Goal: Transaction & Acquisition: Purchase product/service

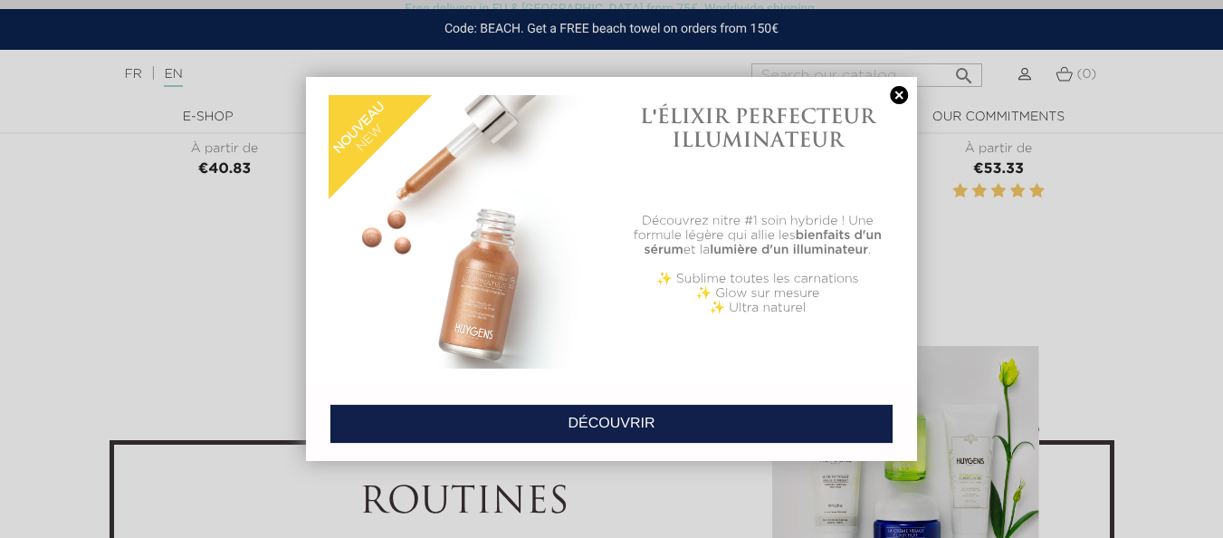
scroll to position [5926, 0]
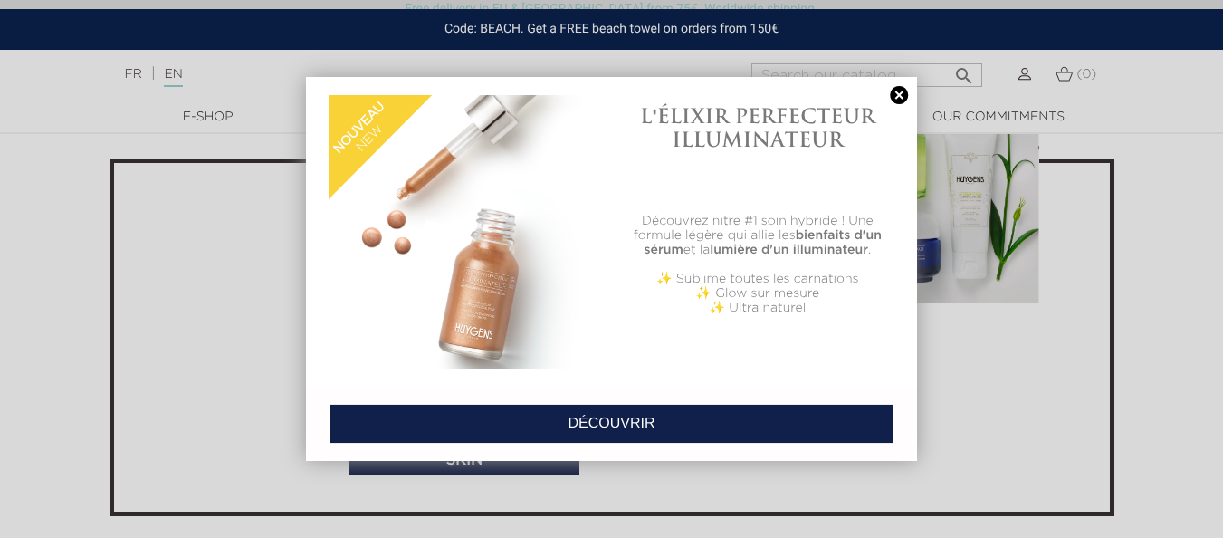
click at [896, 94] on link at bounding box center [898, 95] width 25 height 19
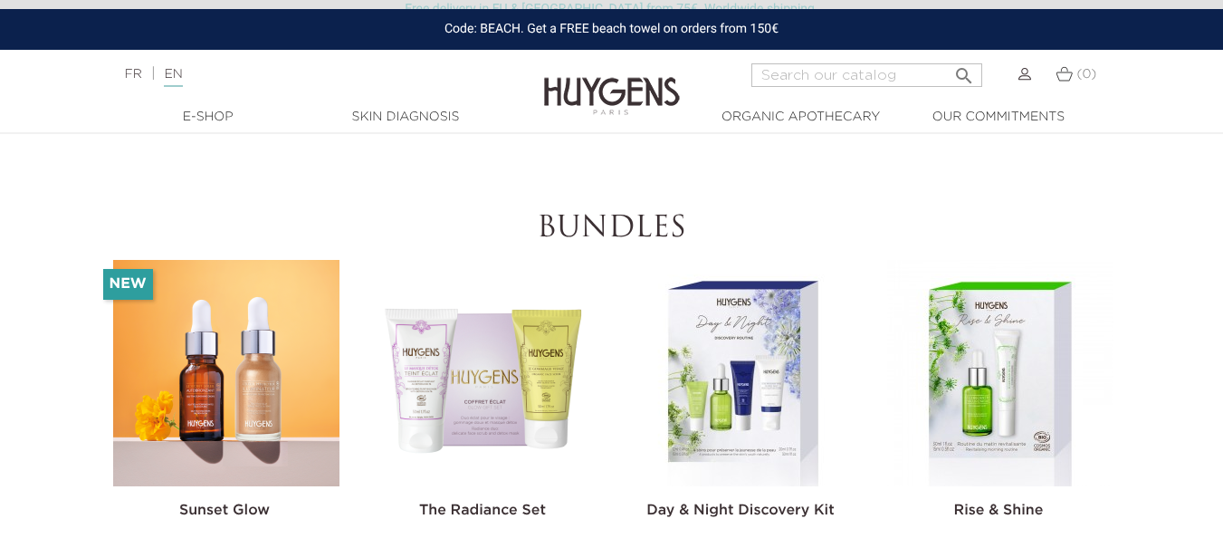
scroll to position [5198, 0]
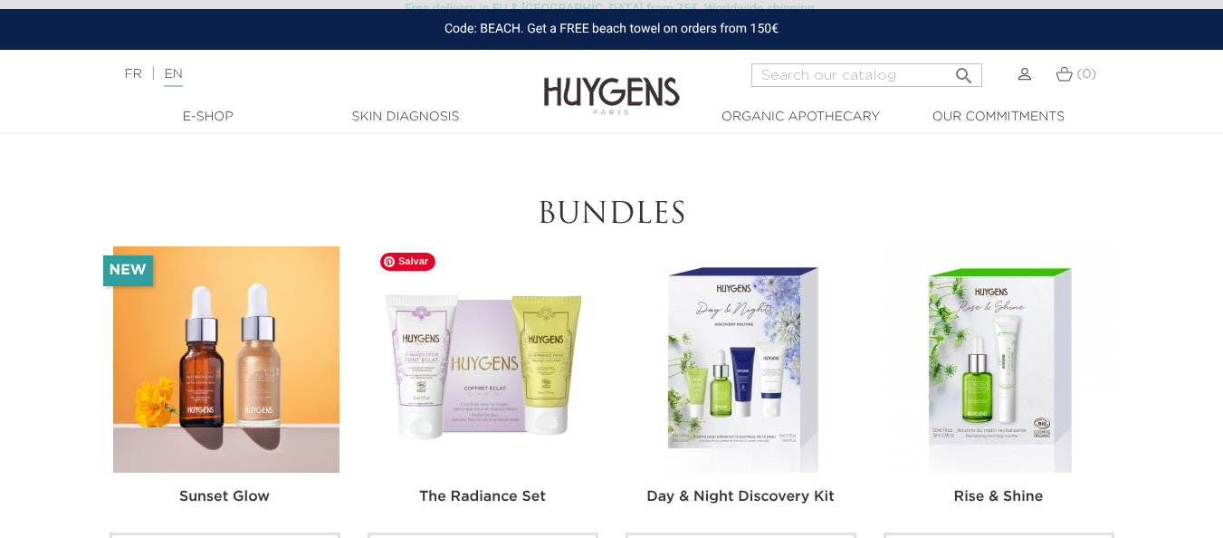
click at [510, 398] on img at bounding box center [484, 359] width 226 height 226
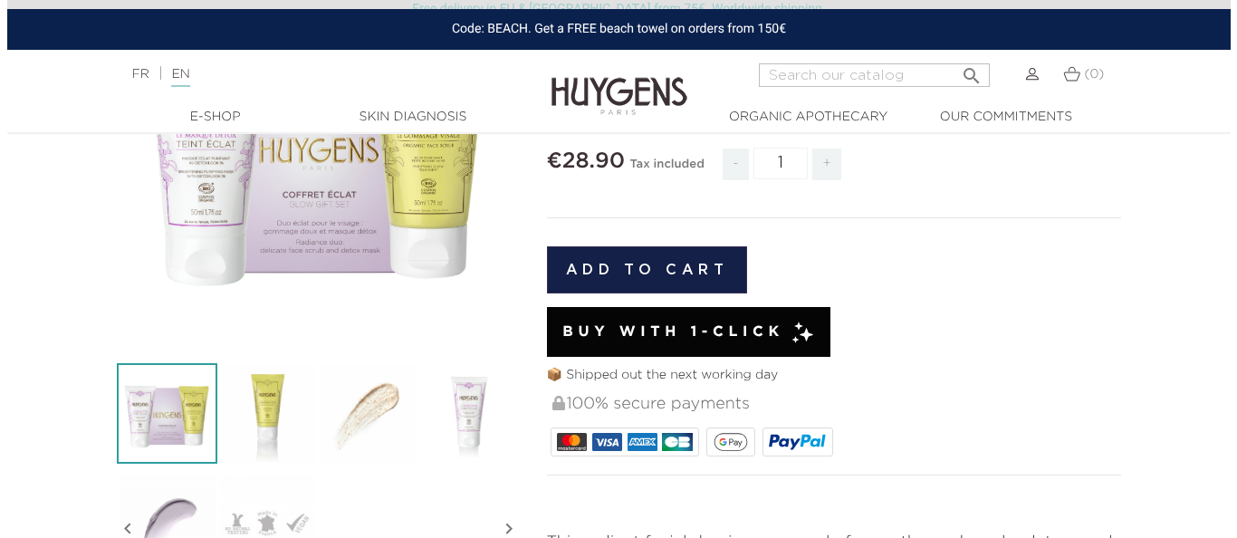
scroll to position [351, 0]
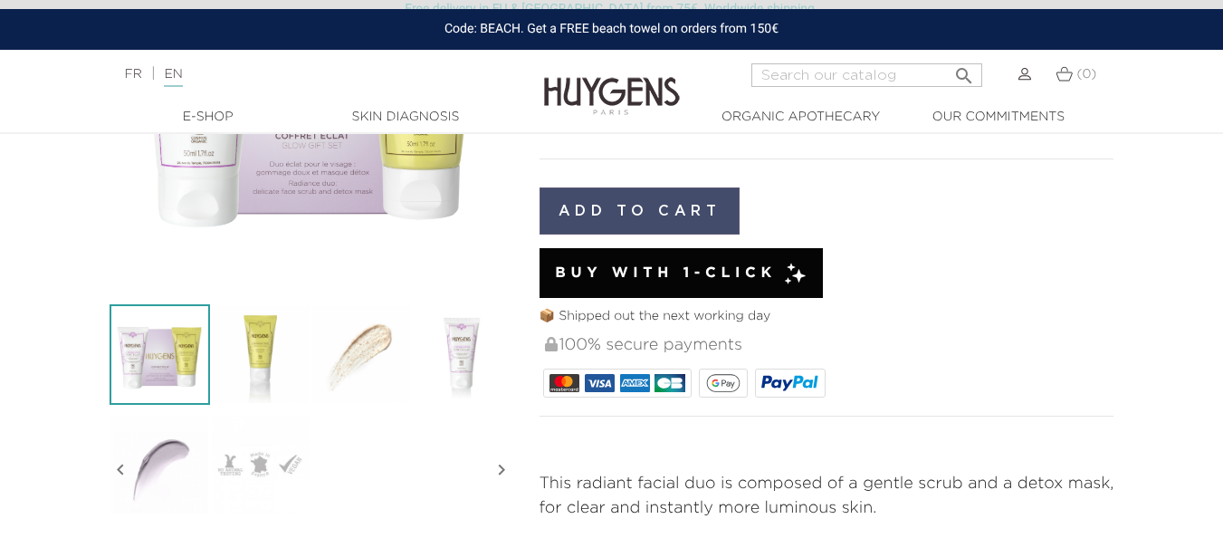
click at [622, 196] on button "Add to cart" at bounding box center [640, 210] width 201 height 47
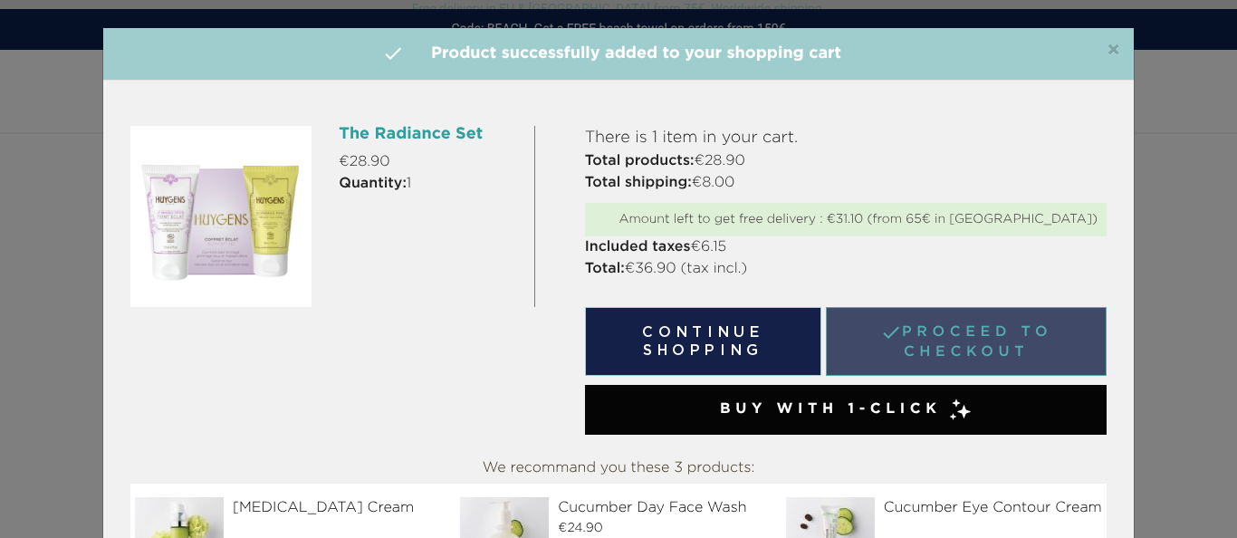
click at [989, 341] on link " Proceed to checkout" at bounding box center [966, 341] width 281 height 69
